Goal: Information Seeking & Learning: Learn about a topic

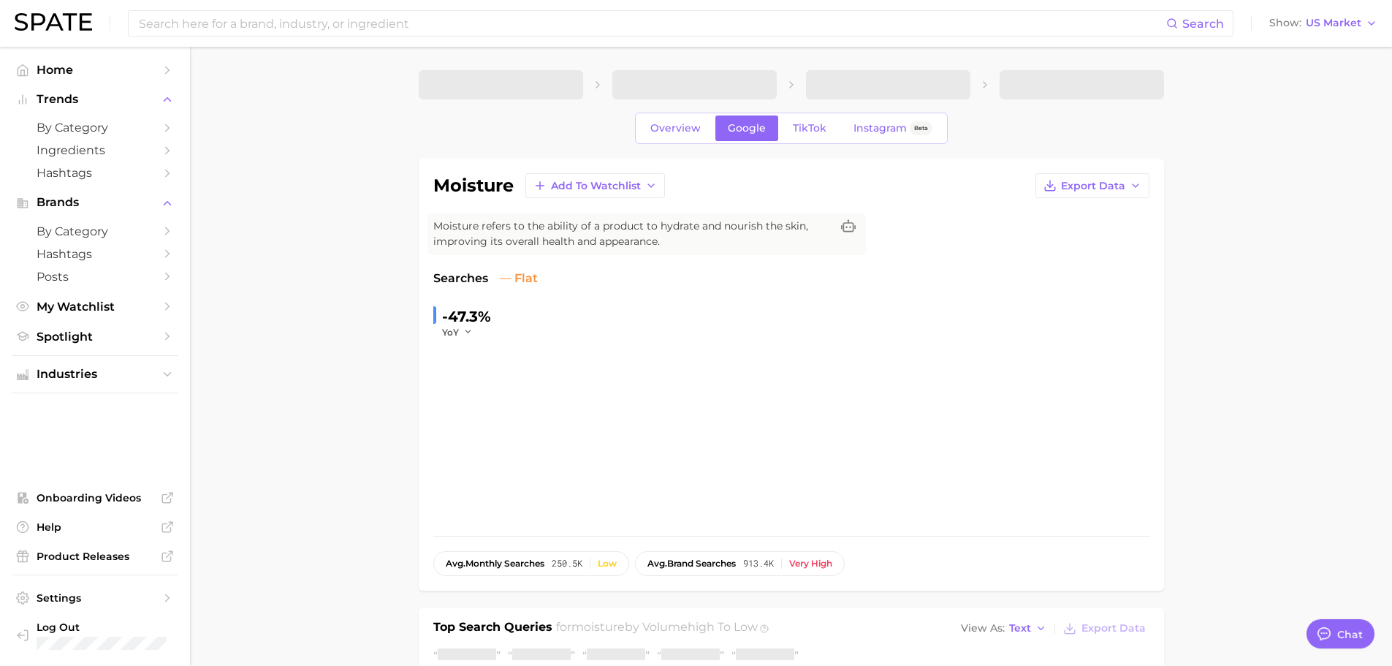
type textarea "x"
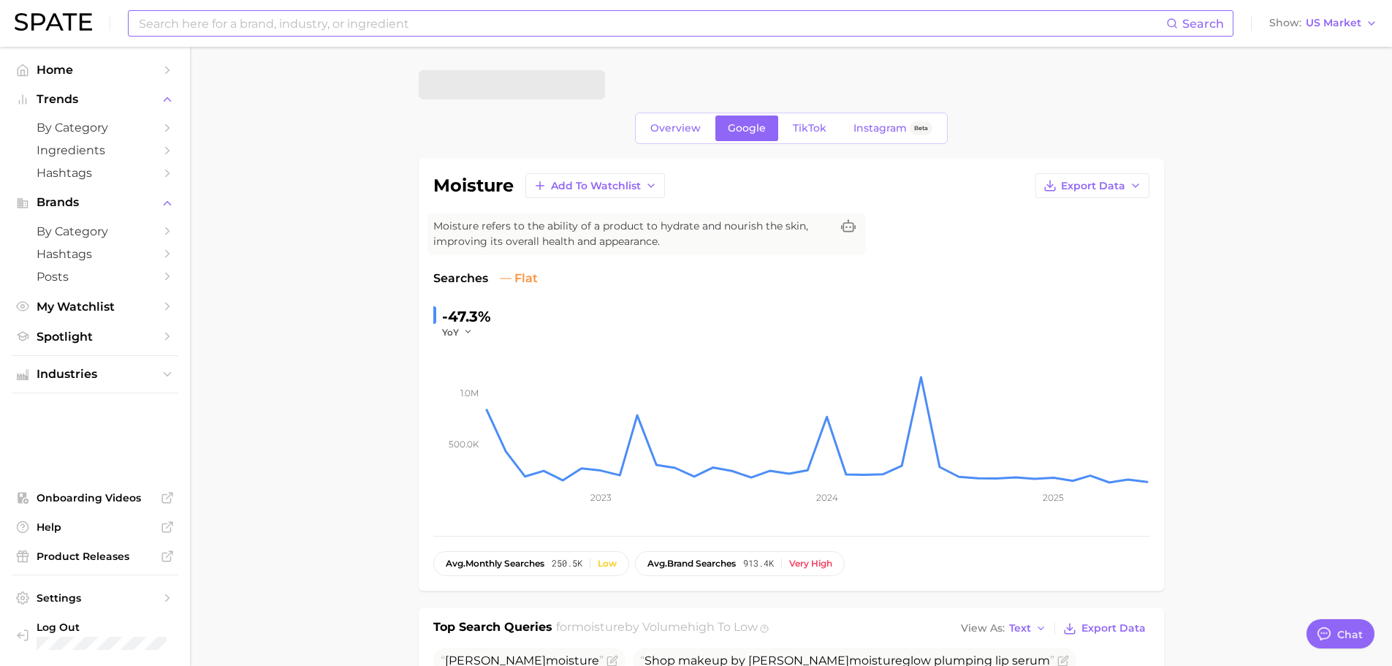
click at [1052, 26] on input at bounding box center [651, 23] width 1029 height 25
type input "t"
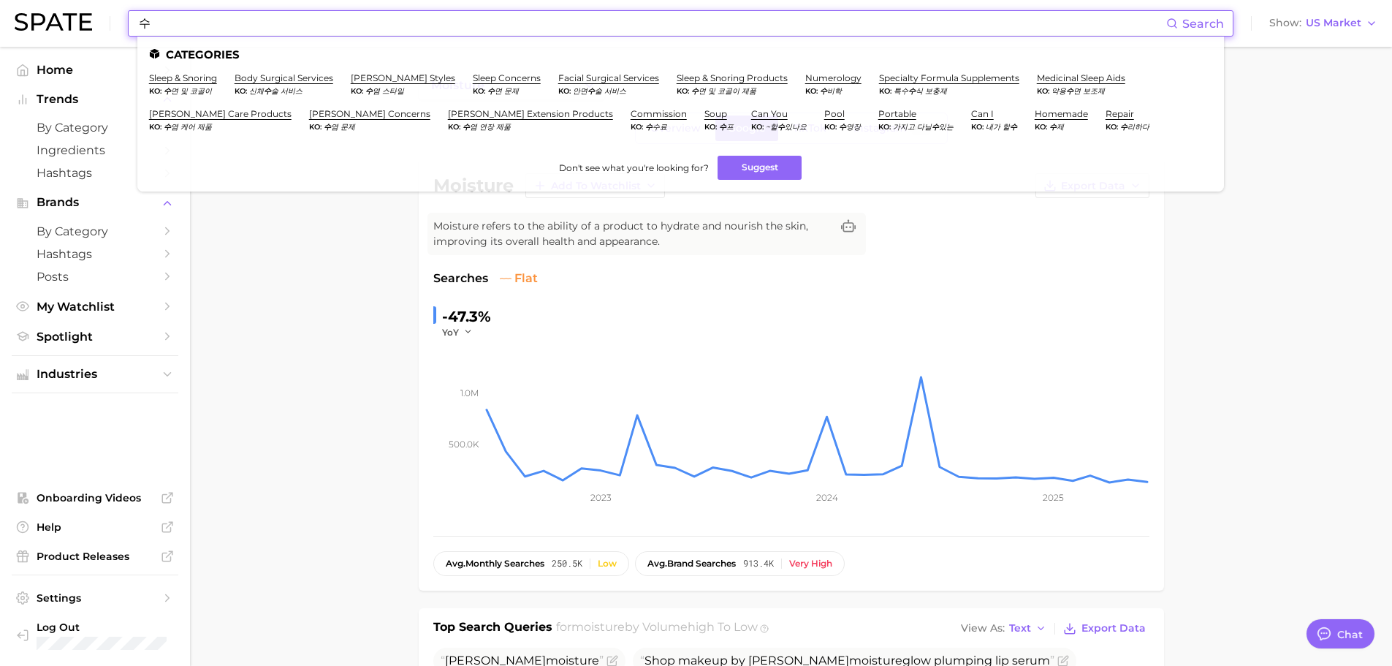
type input "ㅅ"
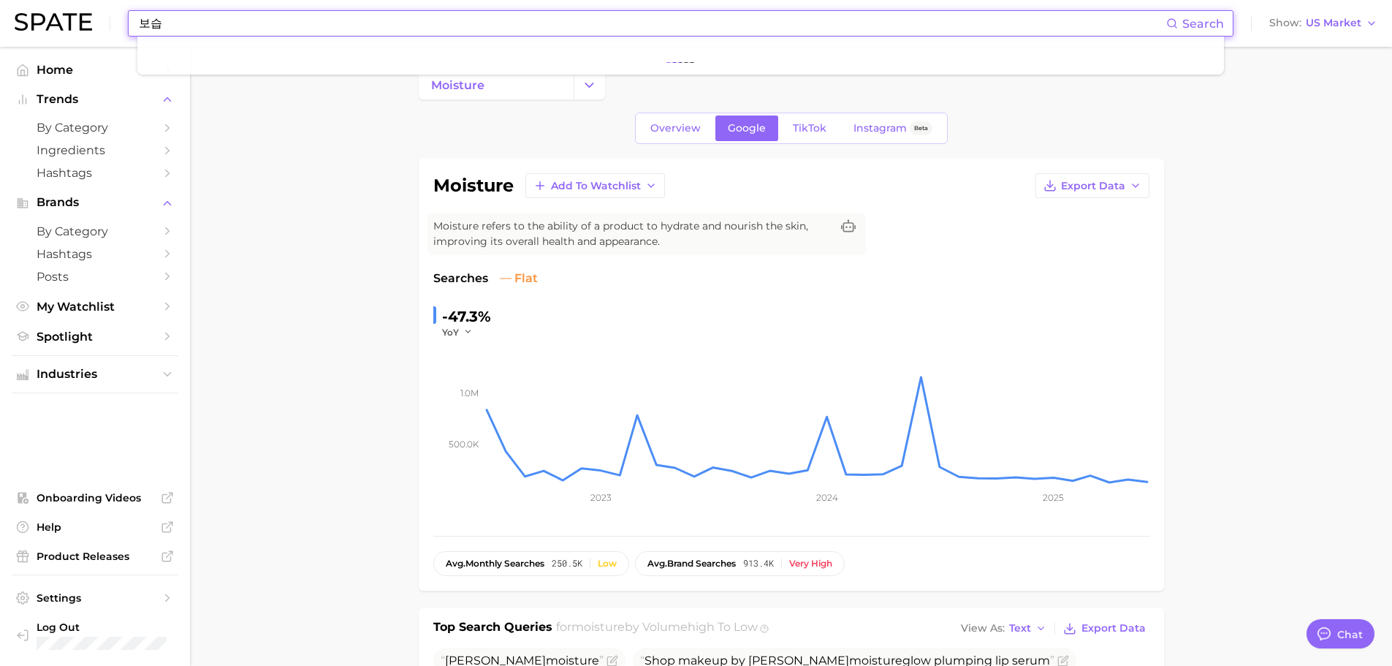
type input "보습"
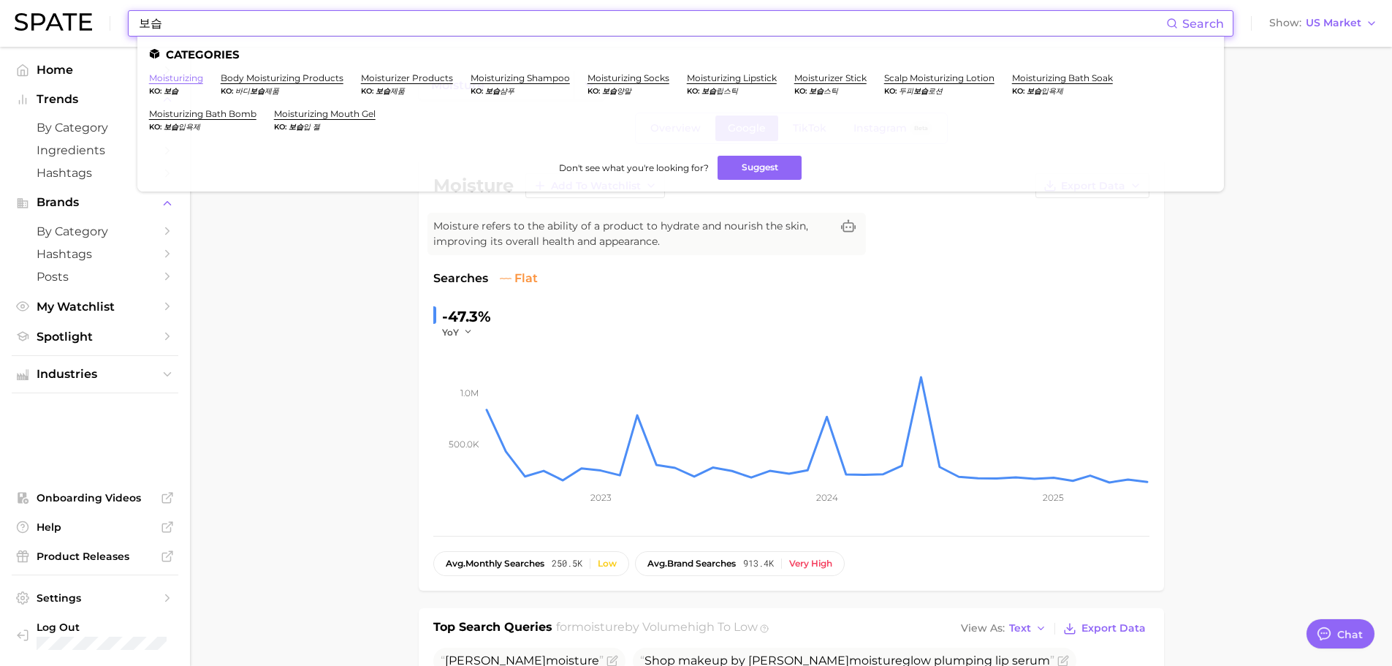
click at [169, 81] on link "moisturizing" at bounding box center [176, 77] width 54 height 11
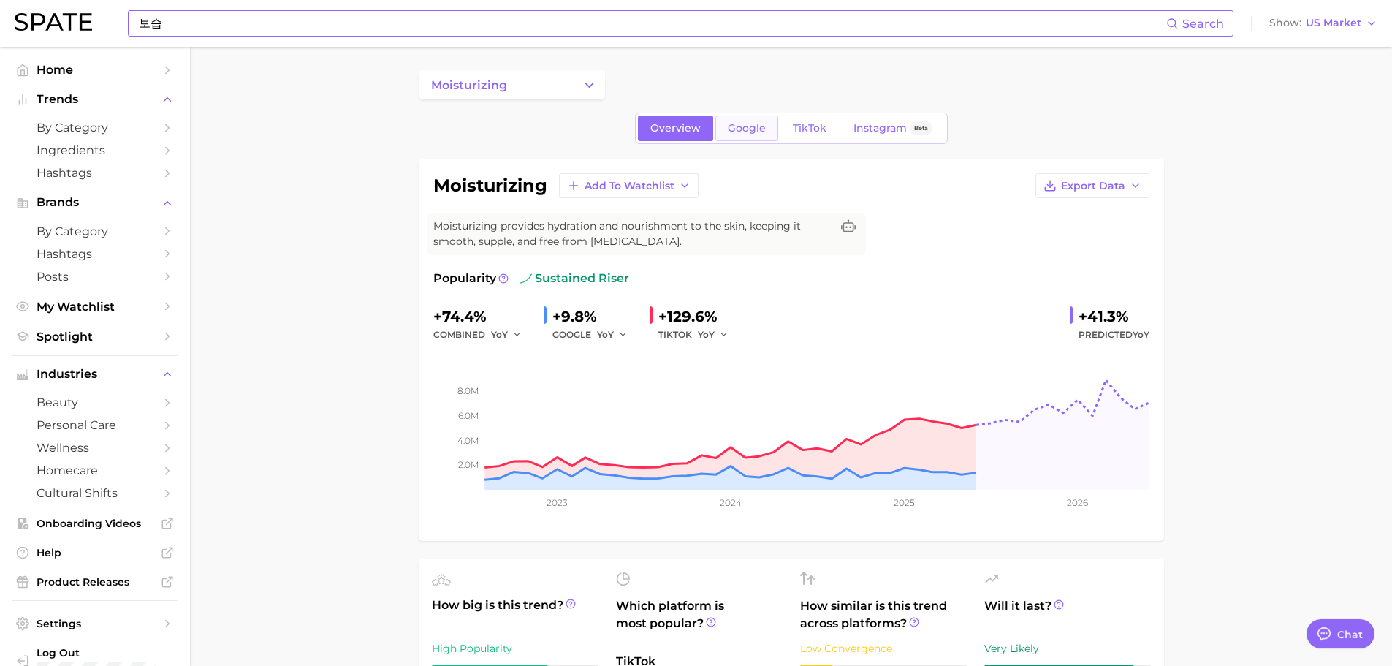
click at [749, 124] on span "Google" at bounding box center [747, 128] width 38 height 12
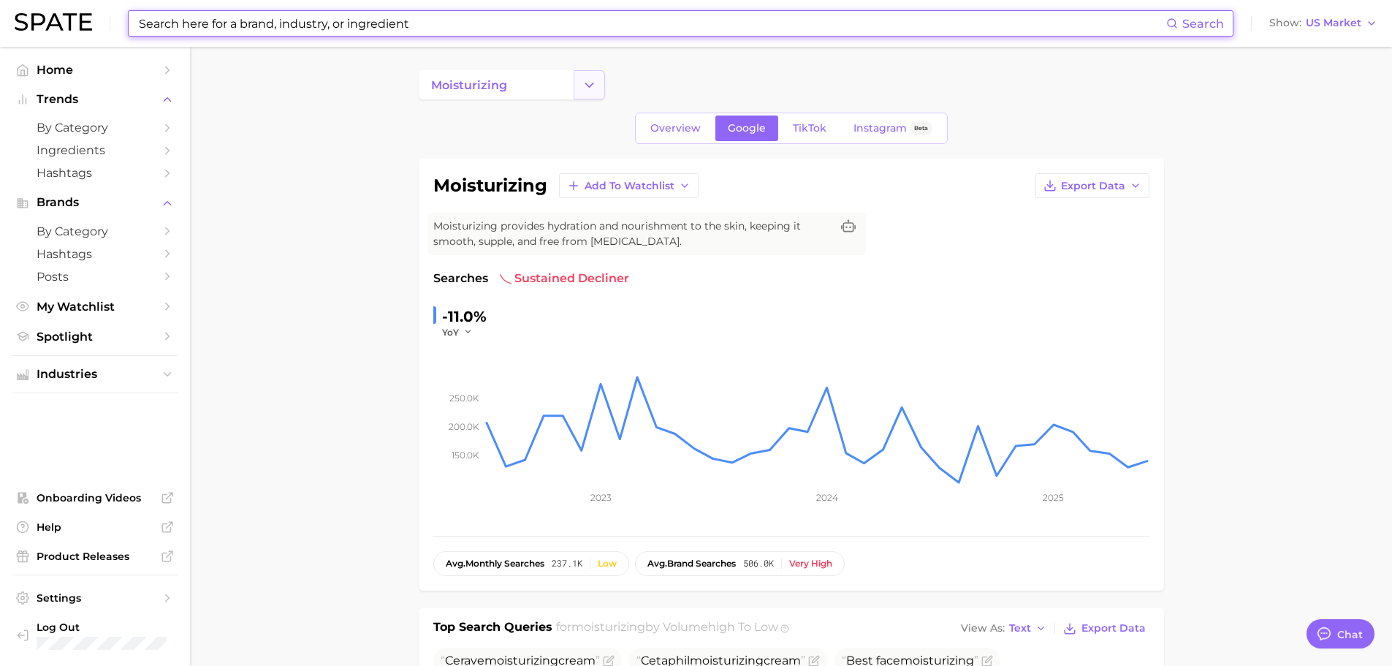
click at [578, 89] on button "Change Category" at bounding box center [589, 84] width 31 height 29
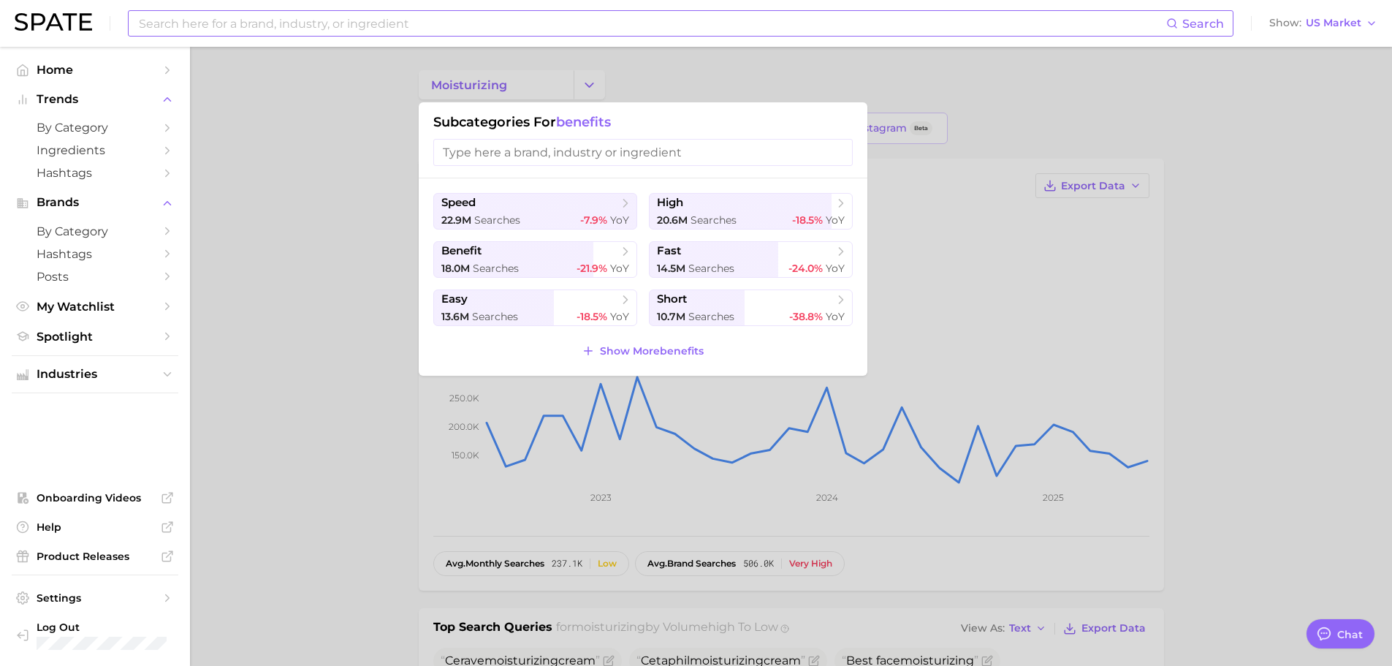
click at [555, 151] on input "search" at bounding box center [643, 152] width 420 height 27
click at [346, 159] on div at bounding box center [696, 333] width 1392 height 666
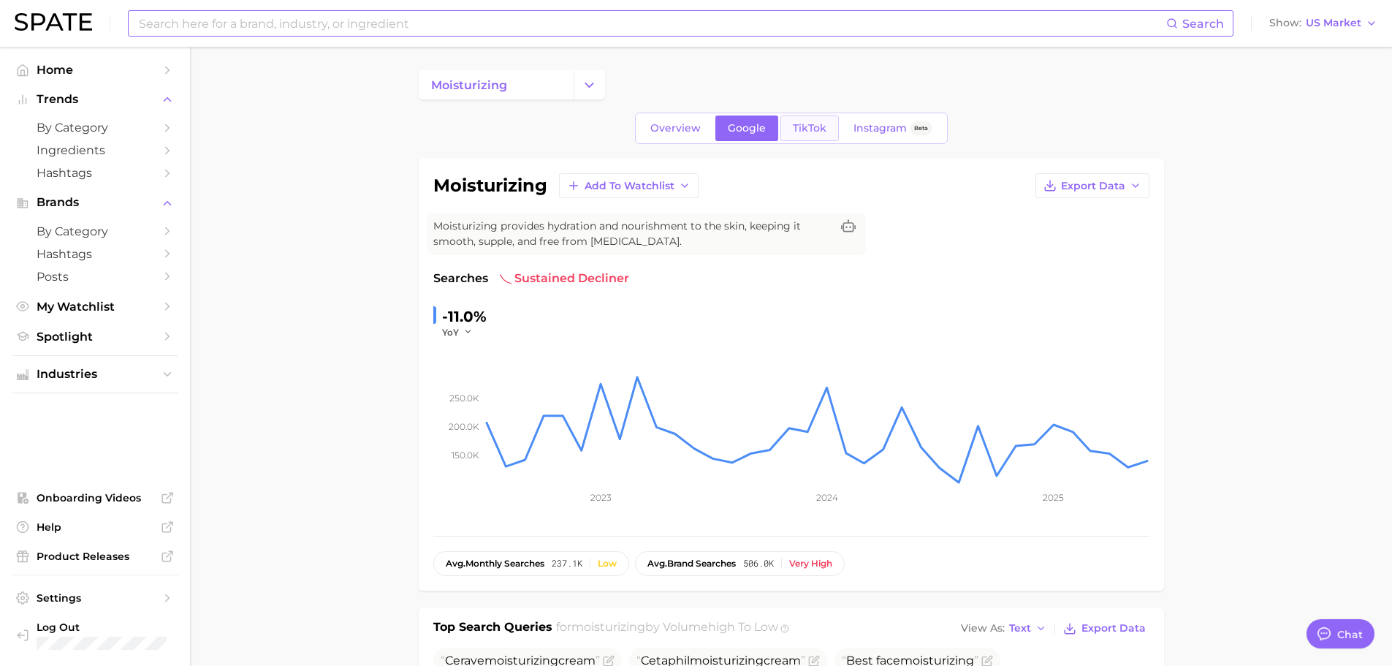
click at [813, 134] on link "TikTok" at bounding box center [810, 128] width 58 height 26
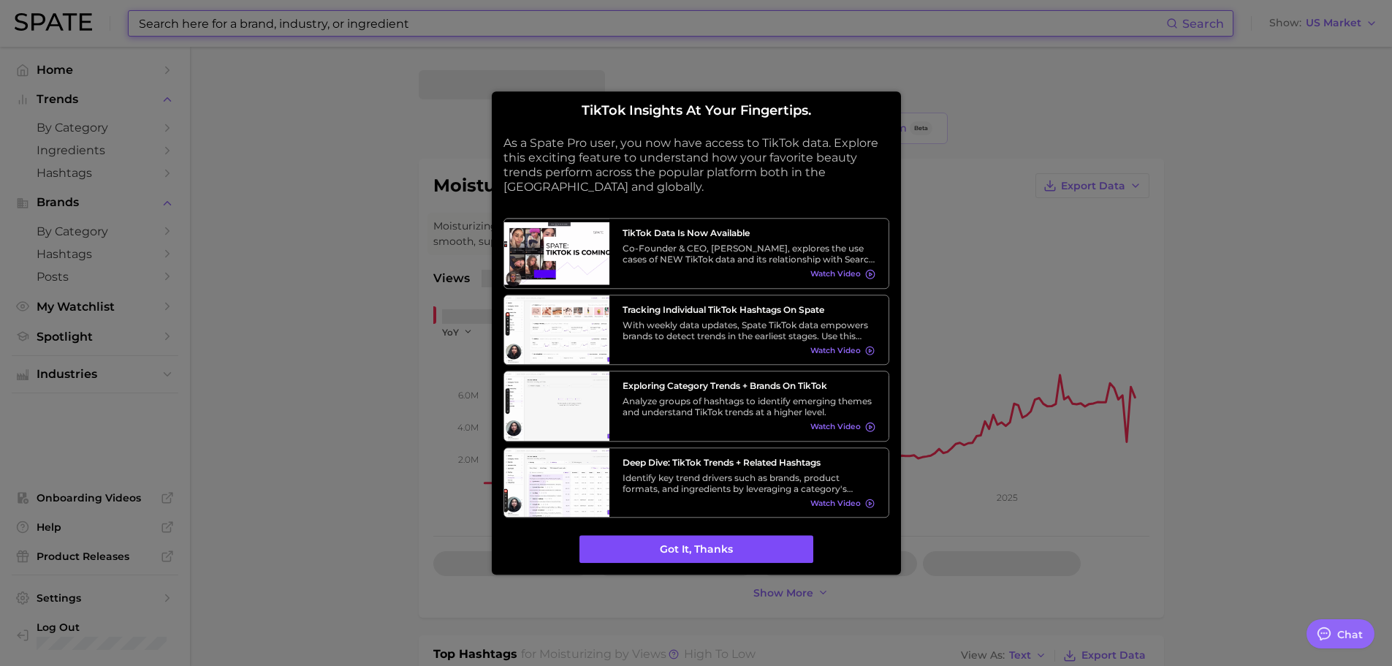
click at [706, 561] on button "Got it, thanks" at bounding box center [697, 550] width 234 height 28
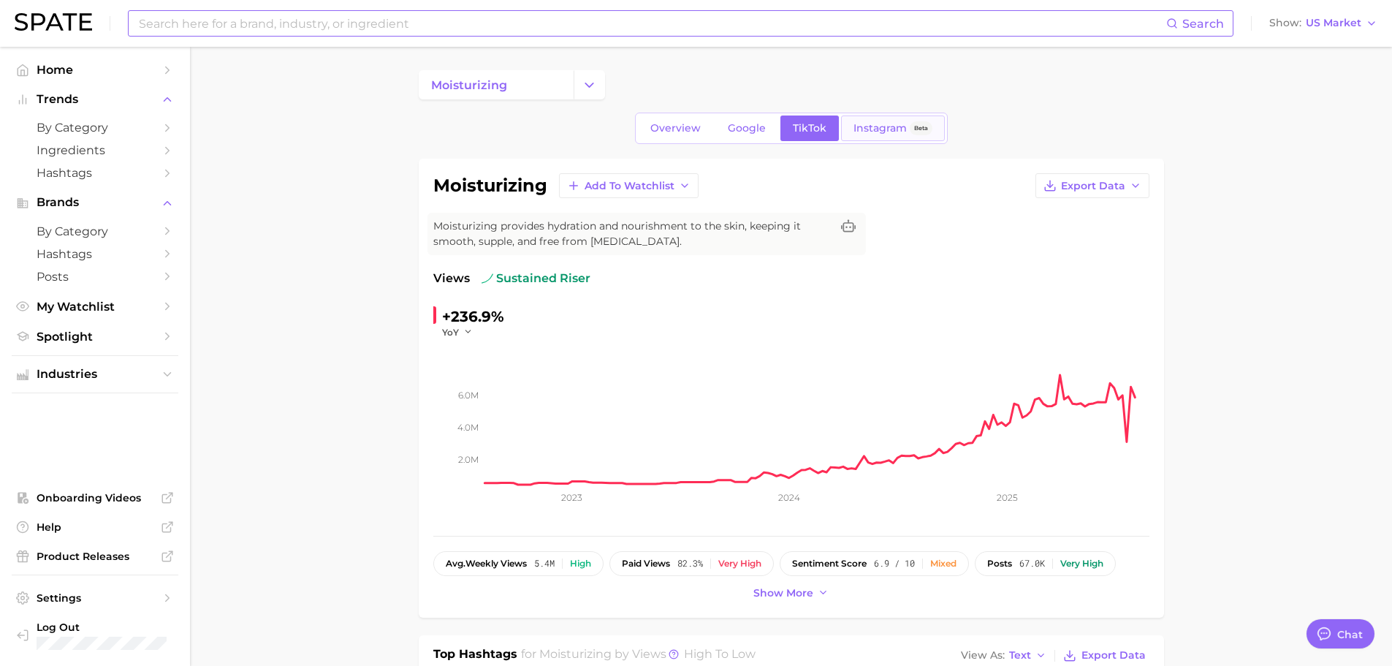
click at [874, 124] on span "Instagram" at bounding box center [880, 128] width 53 height 12
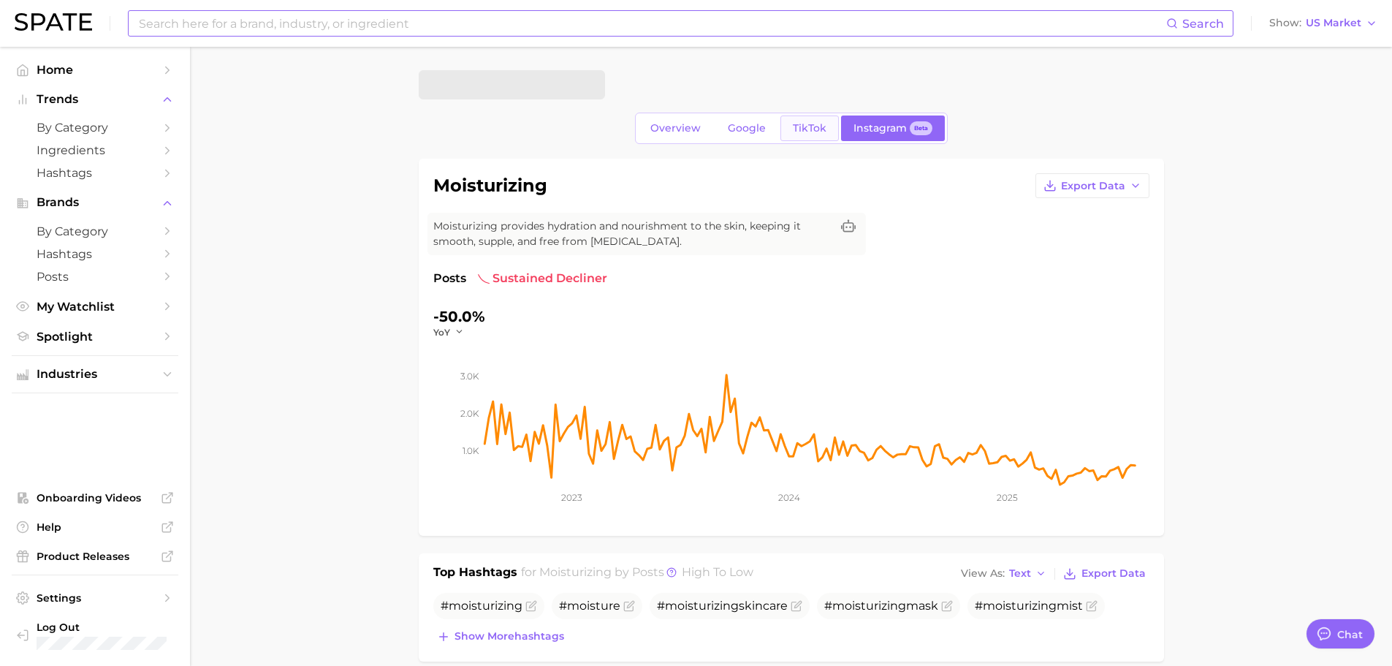
click at [798, 129] on span "TikTok" at bounding box center [810, 128] width 34 height 12
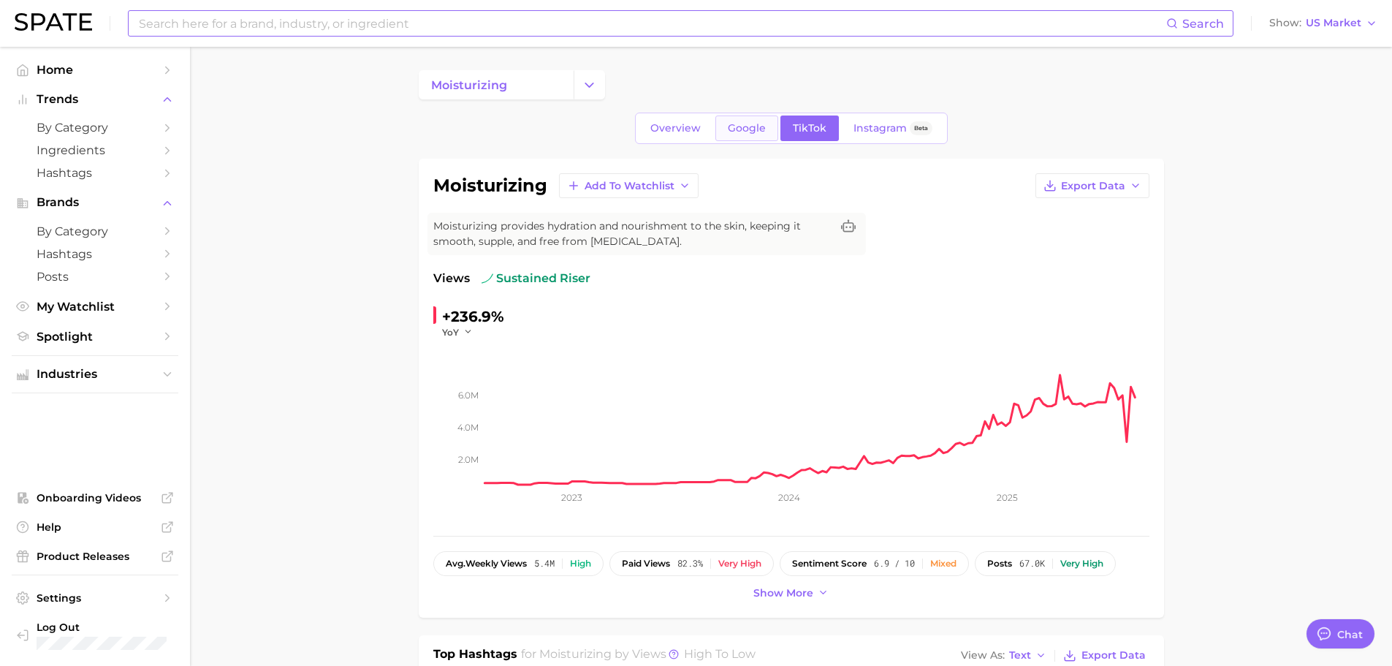
click at [765, 129] on span "Google" at bounding box center [747, 128] width 38 height 12
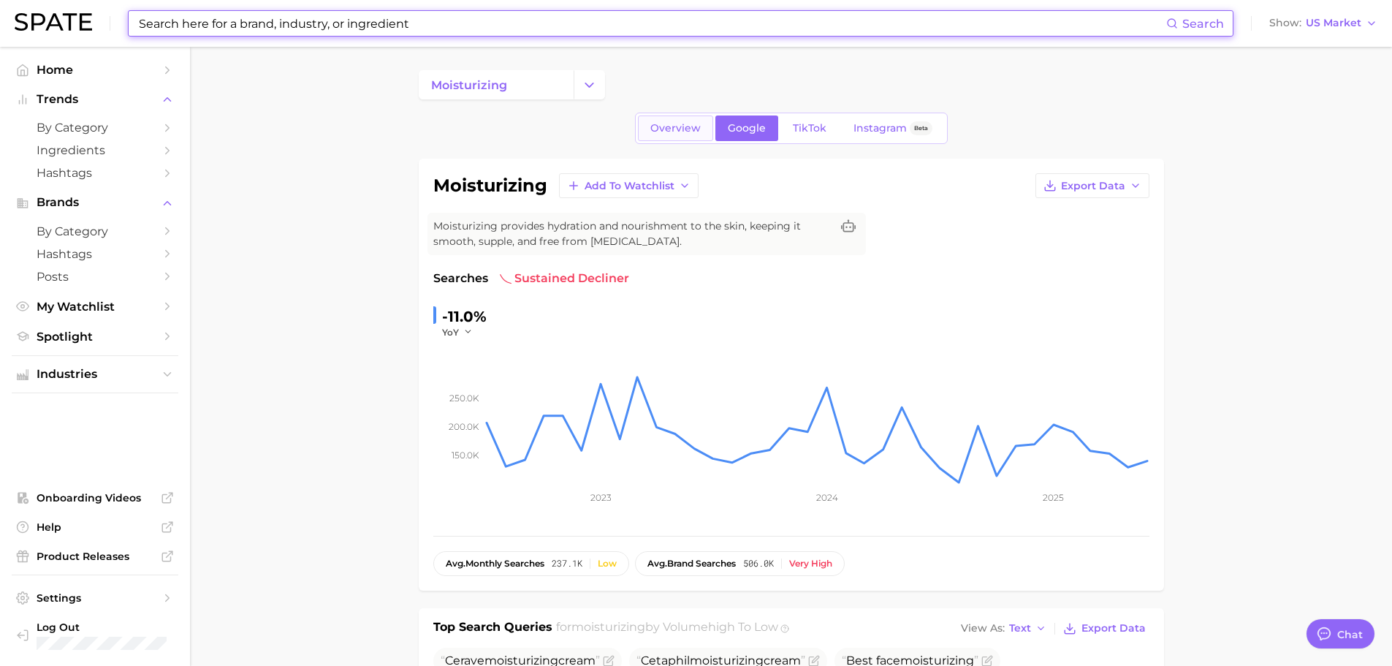
click at [670, 130] on span "Overview" at bounding box center [676, 128] width 50 height 12
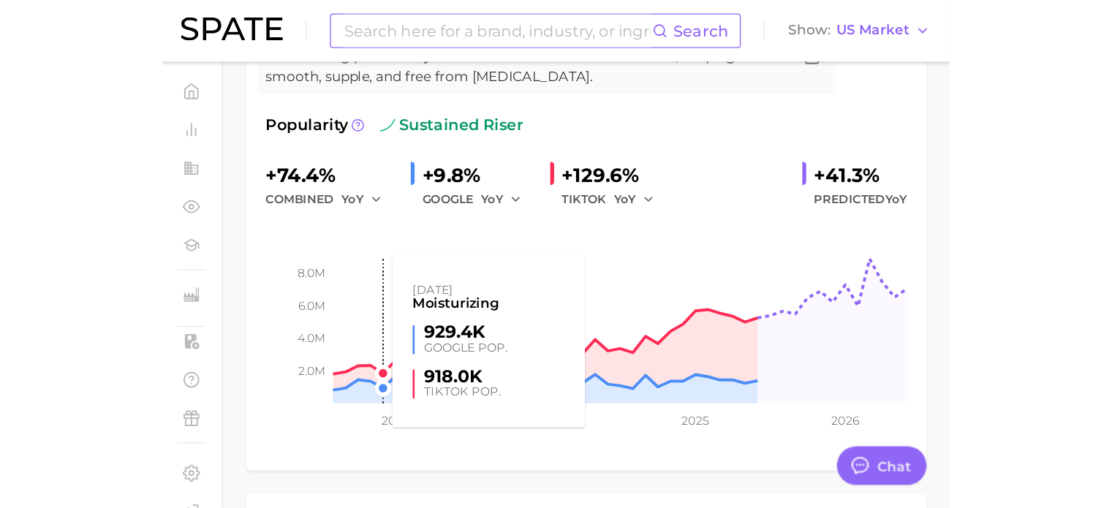
scroll to position [219, 0]
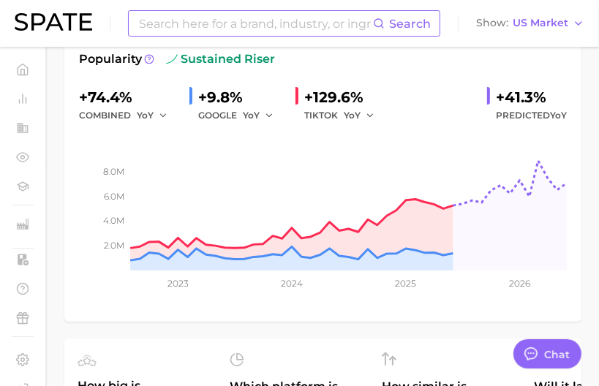
type textarea "x"
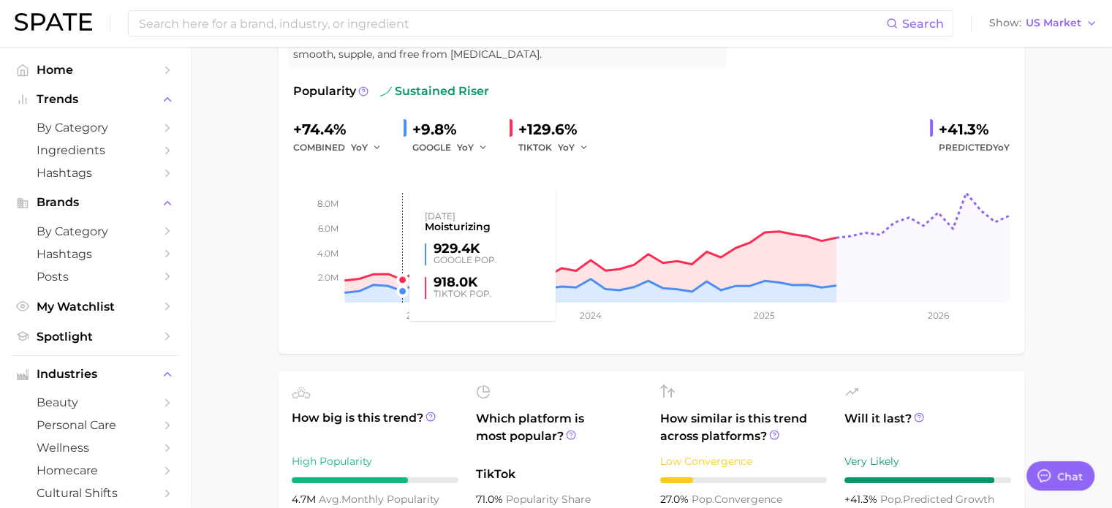
scroll to position [73, 0]
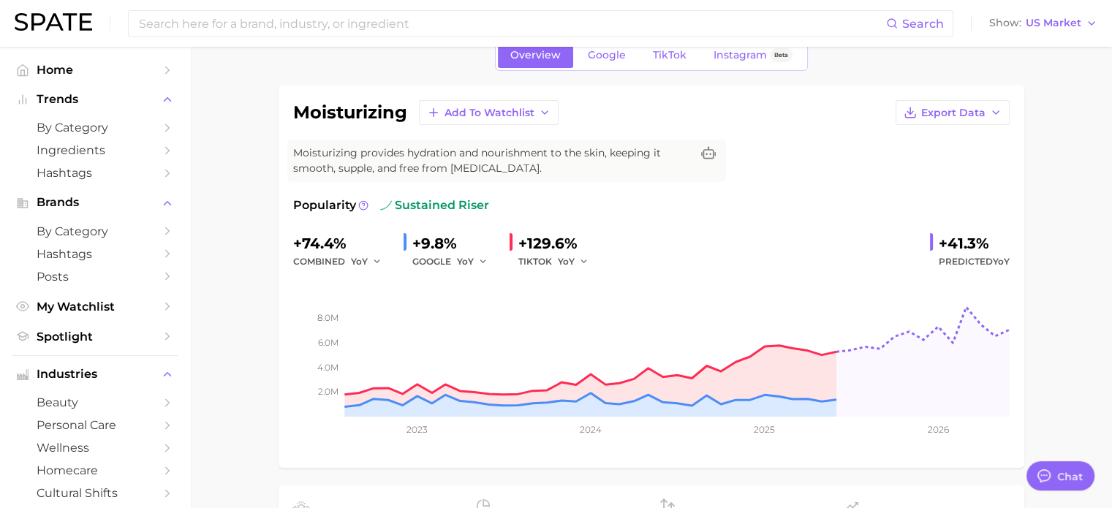
click at [593, 56] on span "Google" at bounding box center [607, 55] width 38 height 12
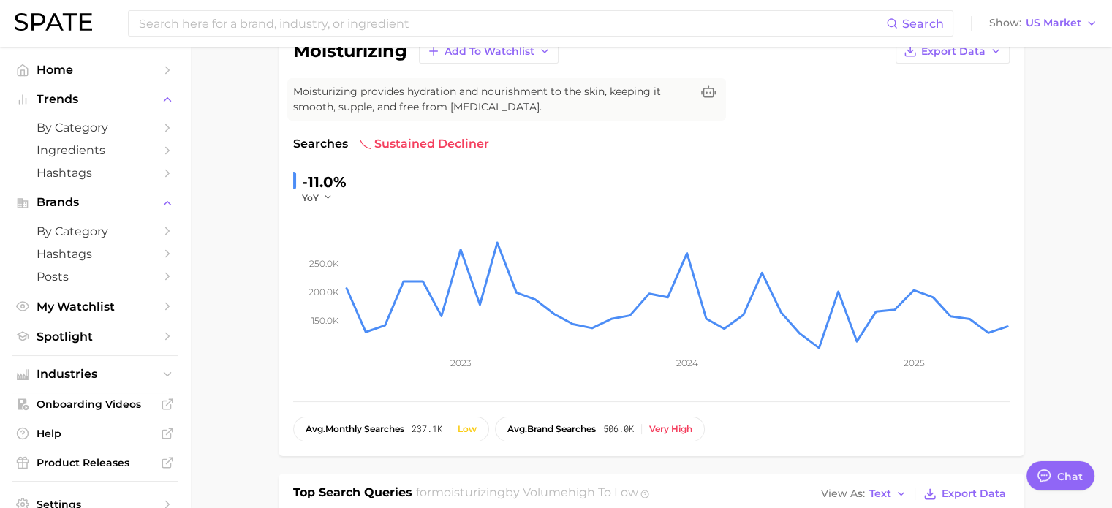
scroll to position [73, 0]
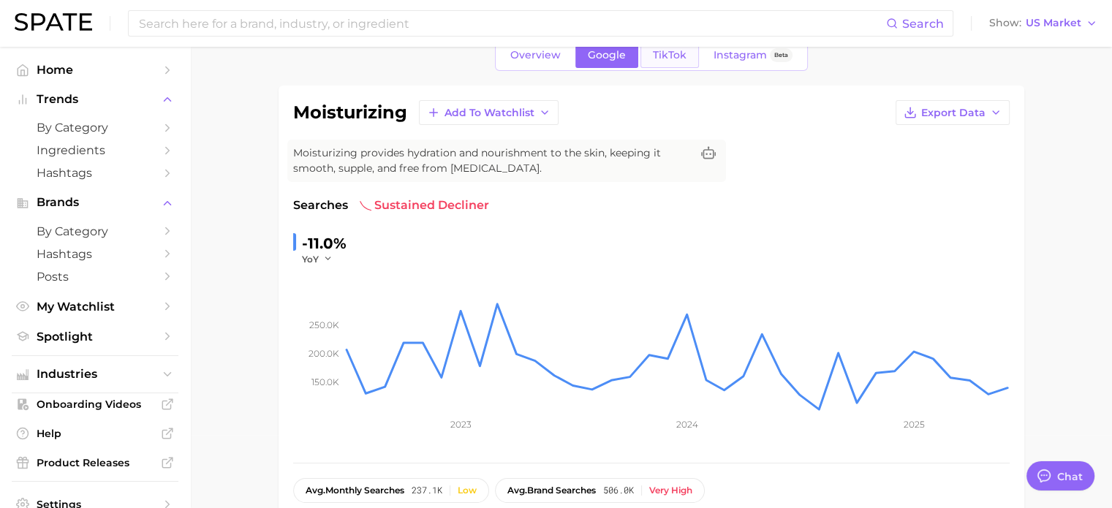
click at [678, 56] on span "TikTok" at bounding box center [670, 55] width 34 height 12
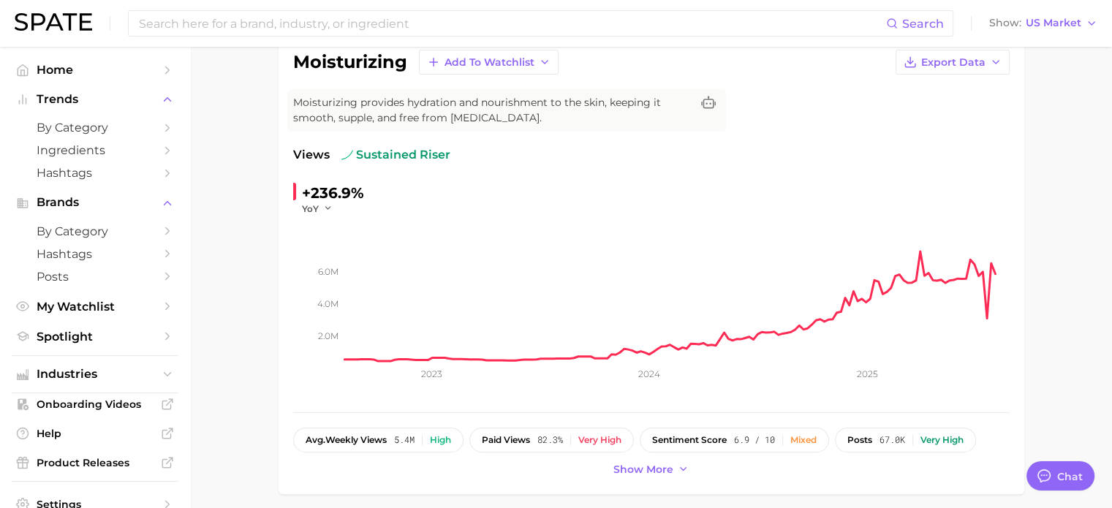
scroll to position [146, 0]
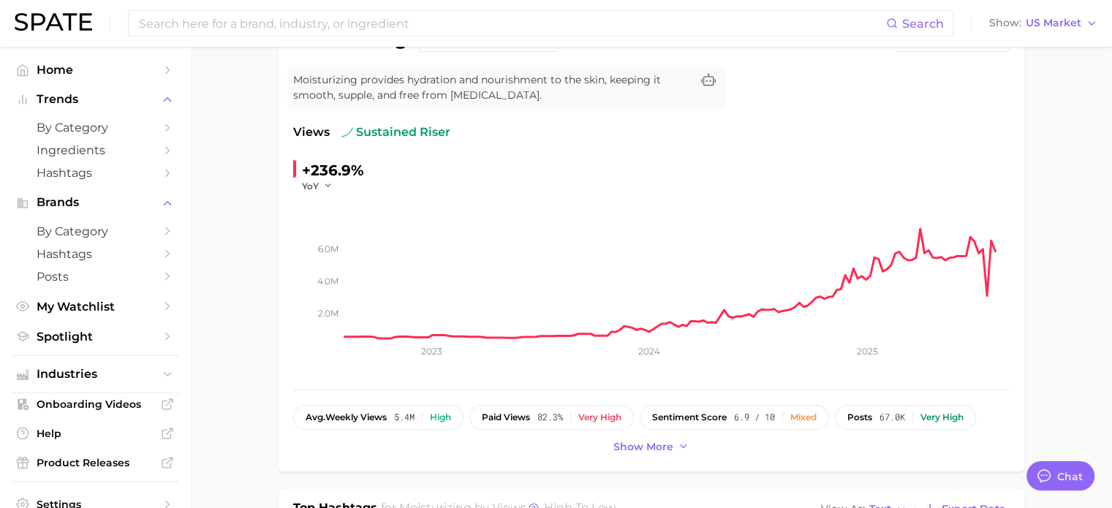
drag, startPoint x: 275, startPoint y: 278, endPoint x: 368, endPoint y: 320, distance: 102.7
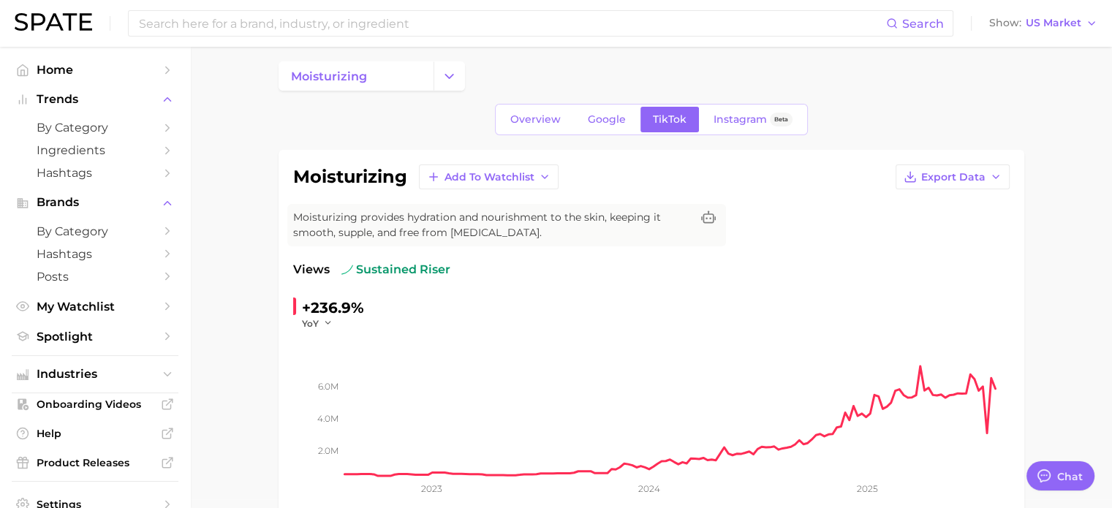
scroll to position [0, 0]
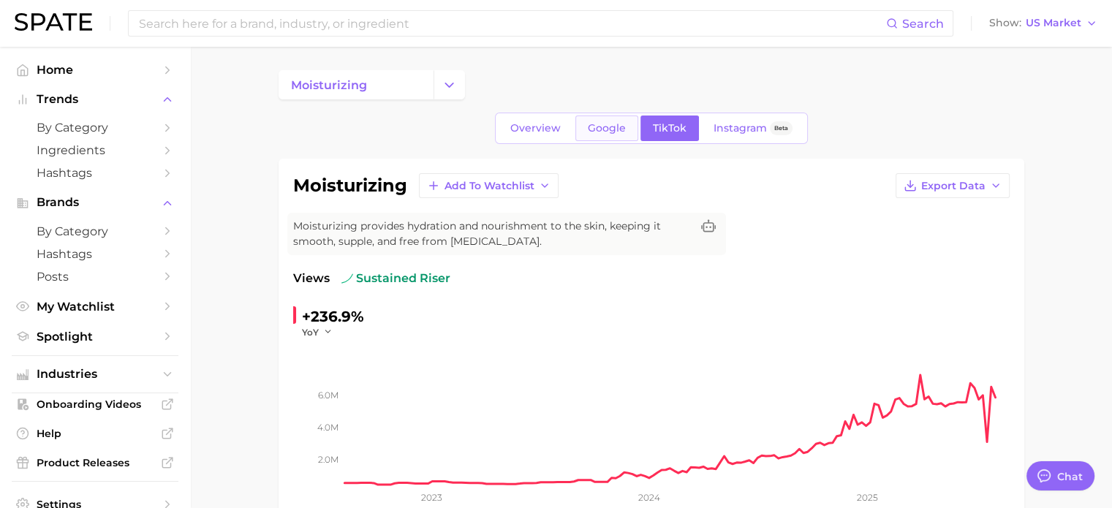
click at [608, 132] on span "Google" at bounding box center [607, 128] width 38 height 12
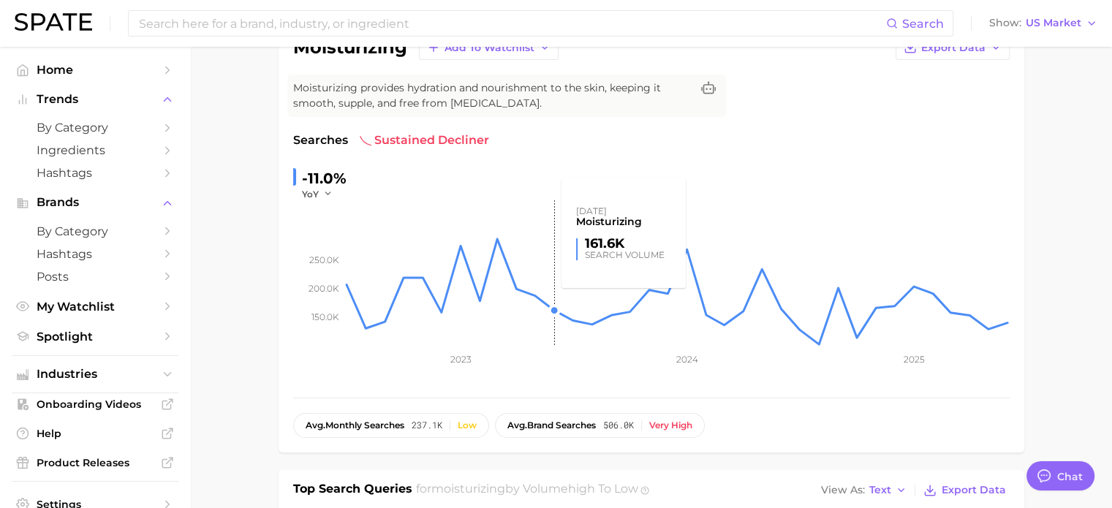
scroll to position [146, 0]
